Goal: Navigation & Orientation: Find specific page/section

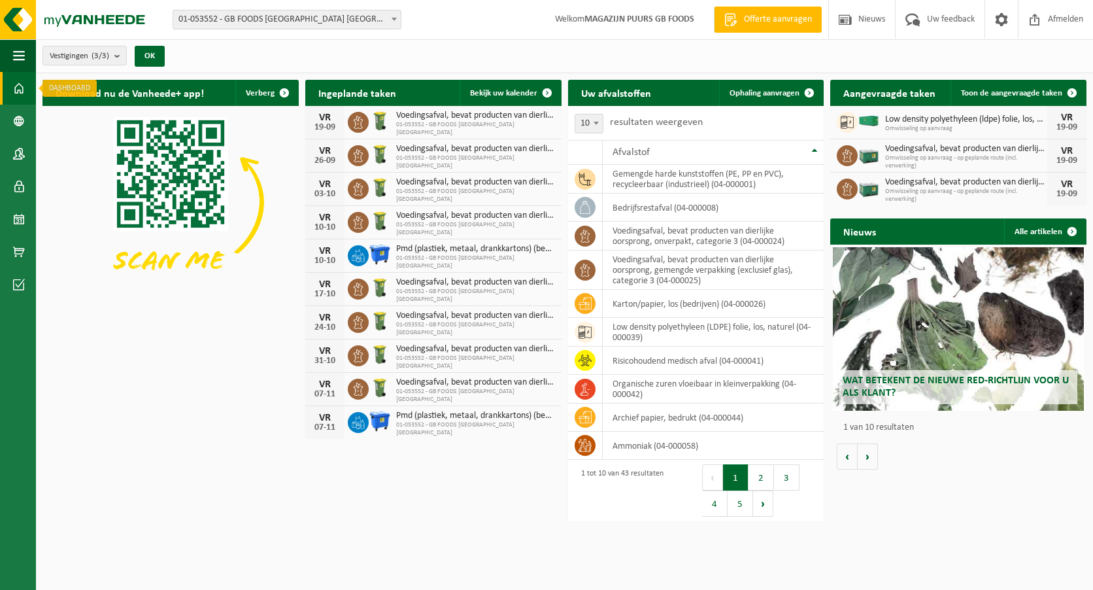
click at [25, 86] on link "Dashboard" at bounding box center [18, 88] width 36 height 33
click at [16, 93] on span at bounding box center [19, 88] width 12 height 33
